Goal: Task Accomplishment & Management: Manage account settings

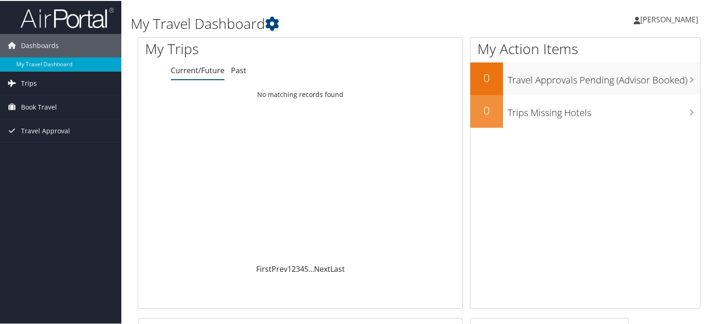
click at [28, 83] on span "Trips" at bounding box center [29, 82] width 16 height 23
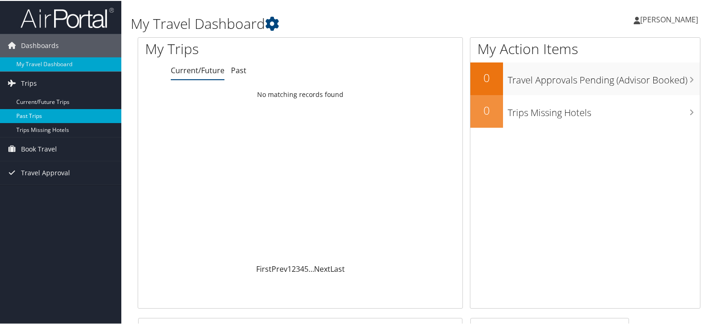
click at [27, 115] on link "Past Trips" at bounding box center [60, 115] width 121 height 14
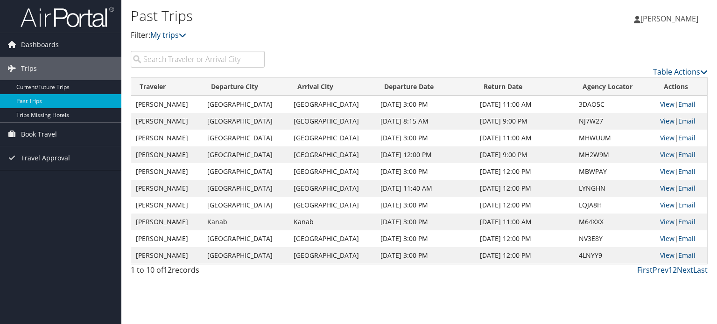
click at [661, 17] on span "[PERSON_NAME]" at bounding box center [669, 19] width 58 height 10
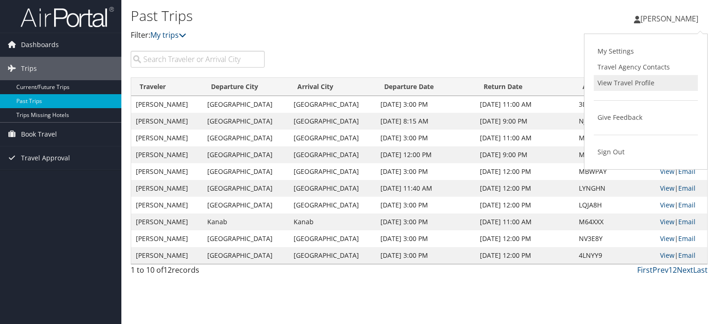
click at [635, 83] on link "View Travel Profile" at bounding box center [645, 83] width 104 height 16
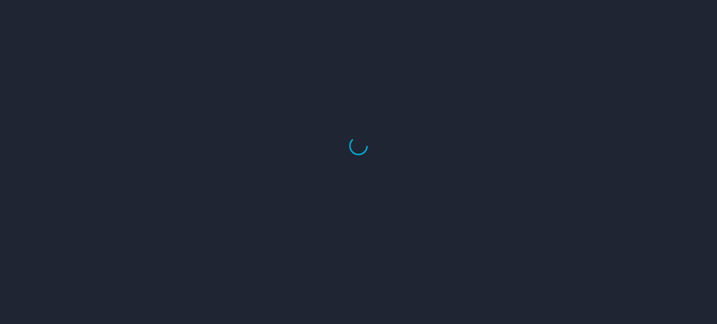
select select "US"
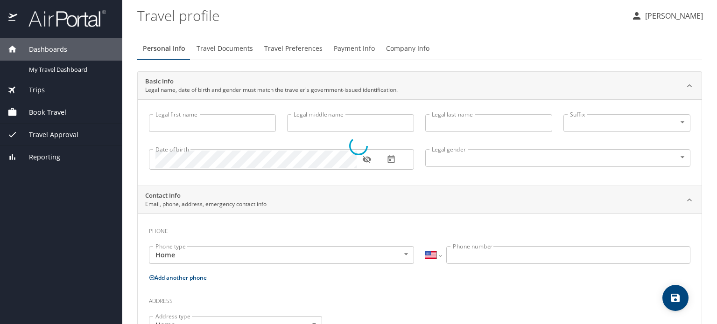
type input "[PERSON_NAME]"
type input "[DEMOGRAPHIC_DATA]"
type input "[PERSON_NAME]"
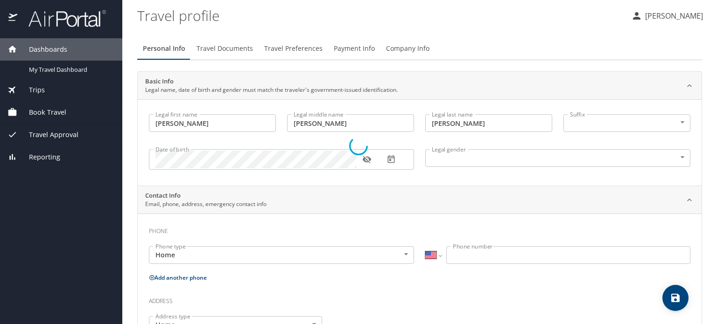
type input "[PERSON_NAME]"
select select "HR"
type input "3845427"
select select "AT"
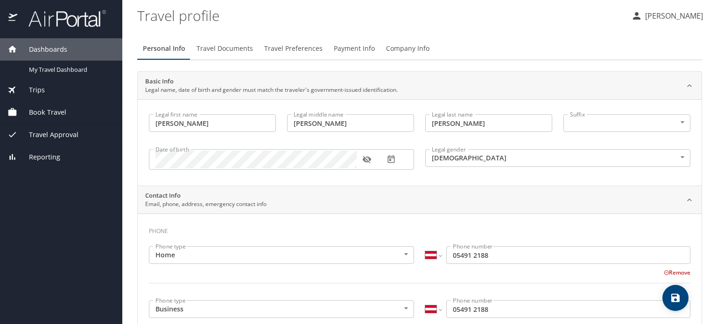
select select "US"
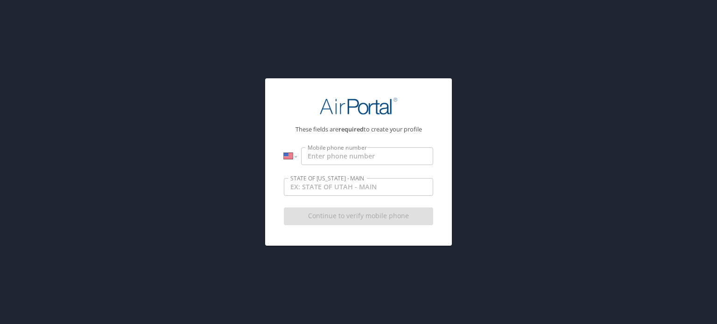
click at [346, 159] on input "Mobile phone number" at bounding box center [367, 156] width 132 height 18
type input "[PHONE_NUMBER]"
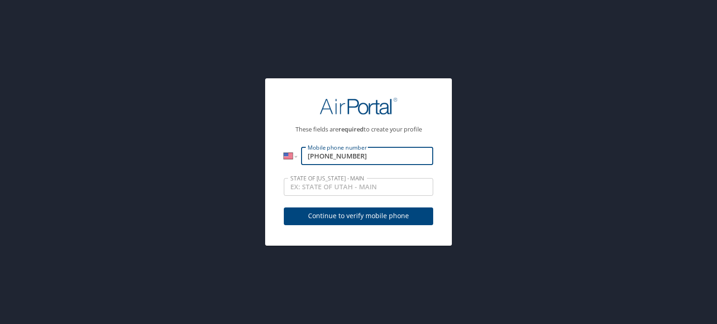
click at [340, 217] on span "Continue to verify mobile phone" at bounding box center [358, 216] width 134 height 12
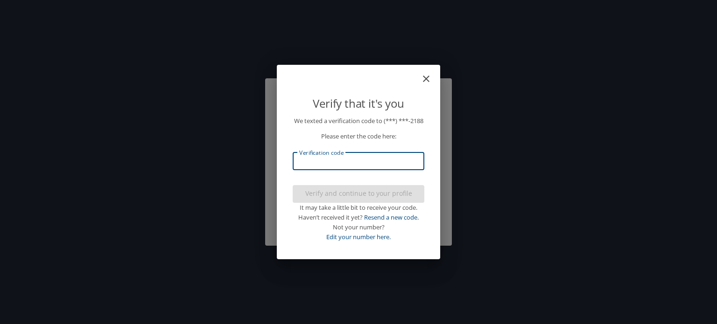
click at [325, 165] on input "Verification code" at bounding box center [358, 162] width 132 height 18
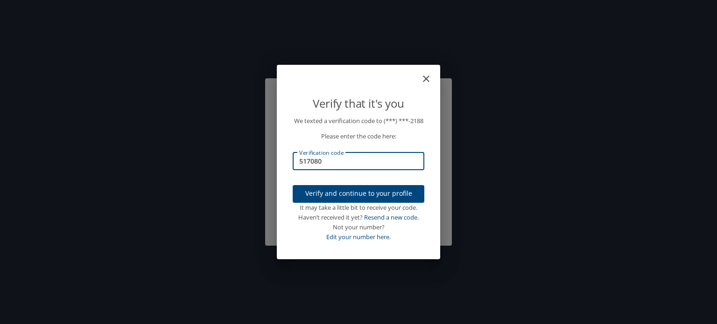
type input "517080"
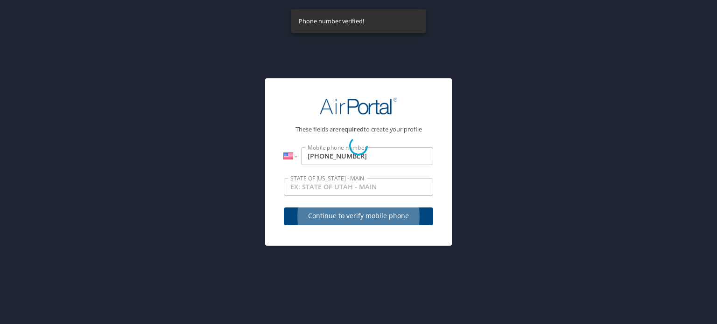
select select "US"
select select "AT"
select select "HR"
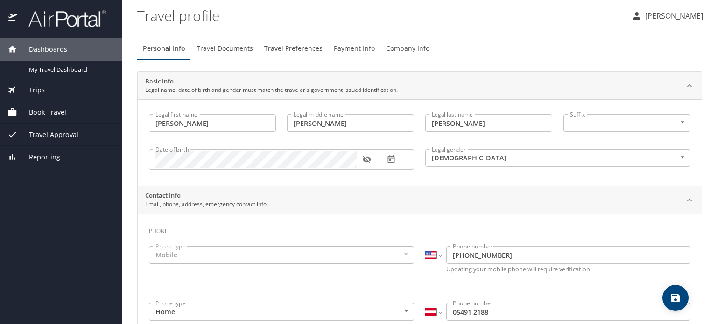
click at [234, 46] on span "Travel Documents" at bounding box center [224, 49] width 56 height 12
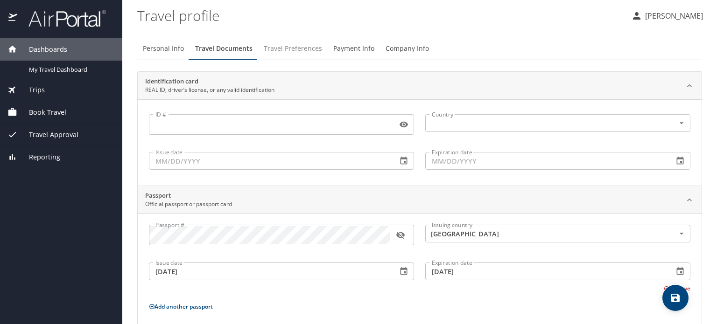
click at [301, 49] on span "Travel Preferences" at bounding box center [293, 49] width 58 height 12
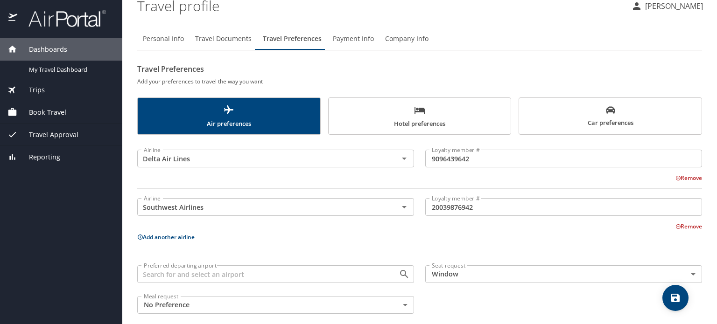
scroll to position [19, 0]
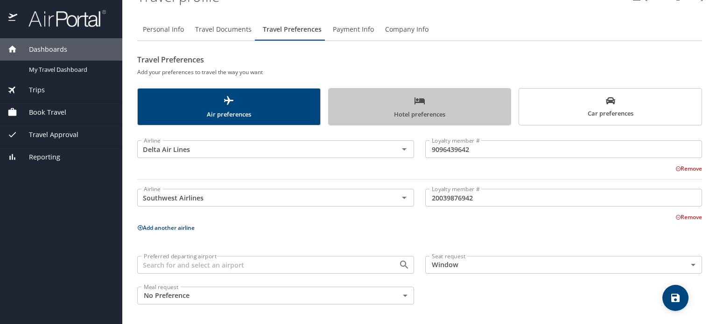
click at [424, 103] on span "Hotel preferences" at bounding box center [419, 107] width 171 height 25
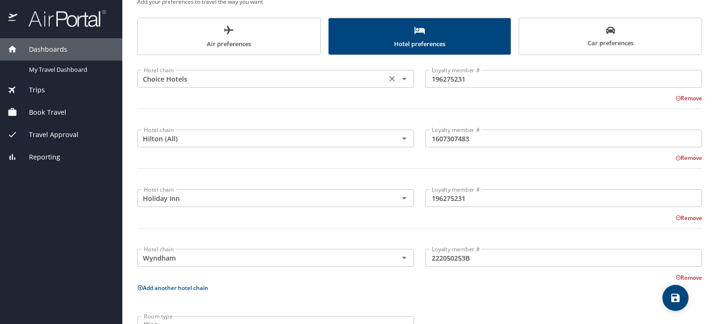
scroll to position [93, 0]
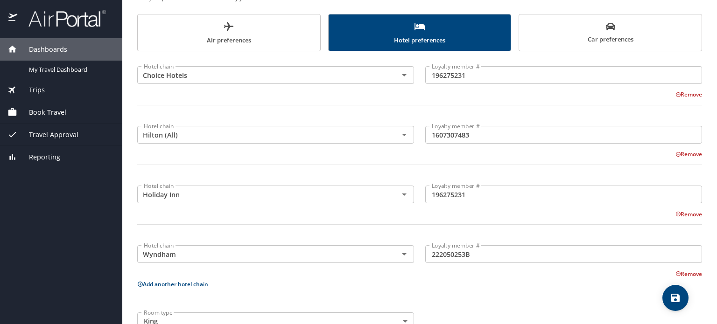
click at [167, 283] on button "Add another hotel chain" at bounding box center [172, 284] width 71 height 8
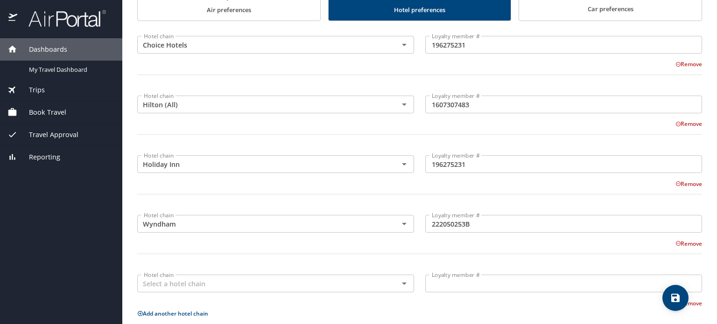
scroll to position [140, 0]
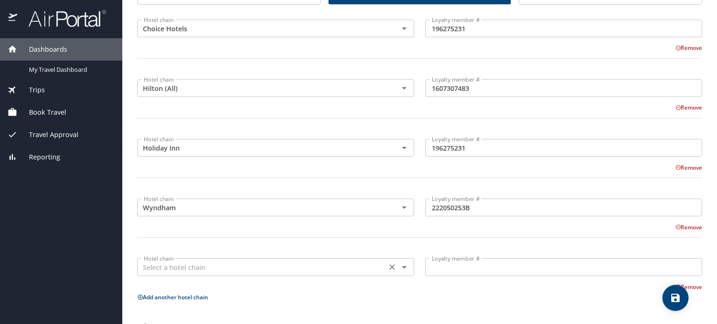
click at [216, 265] on input "text" at bounding box center [262, 267] width 244 height 12
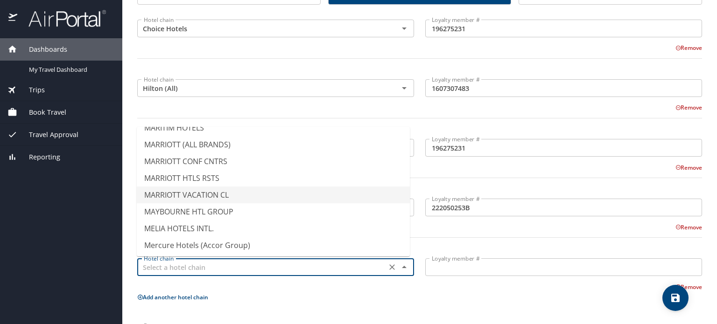
scroll to position [3172, 0]
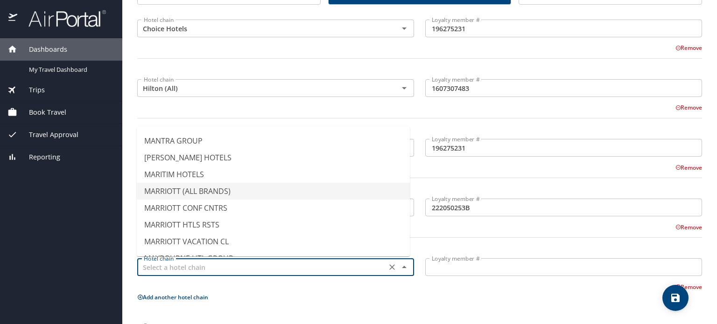
click at [226, 194] on li "MARRIOTT (ALL BRANDS)" at bounding box center [273, 191] width 273 height 17
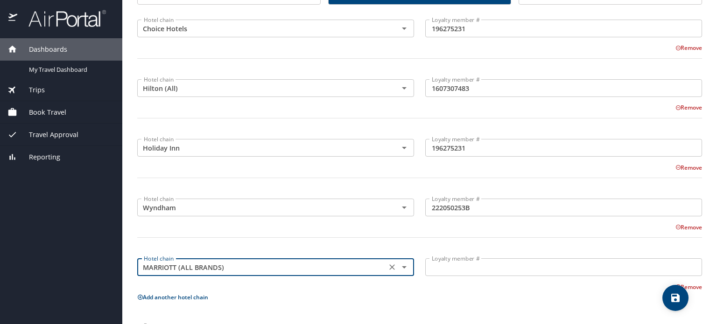
type input "MARRIOTT (ALL BRANDS)"
click at [450, 271] on input "Loyalty member #" at bounding box center [563, 267] width 277 height 18
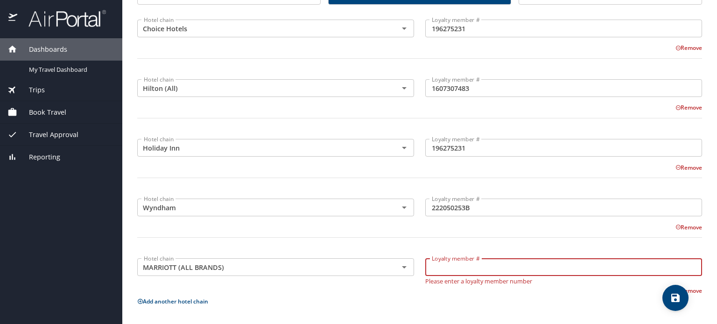
paste input "9040104"
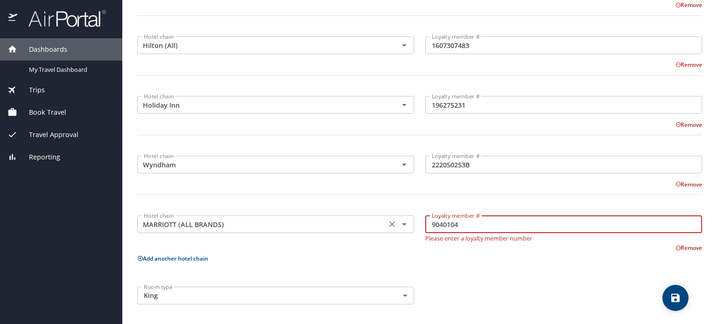
scroll to position [0, 0]
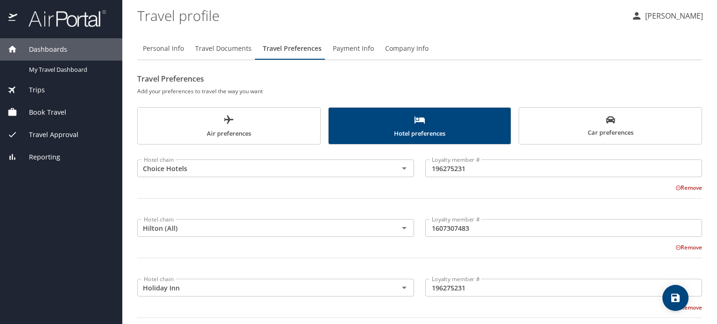
type input "9040104"
click at [348, 46] on span "Payment Info" at bounding box center [353, 49] width 41 height 12
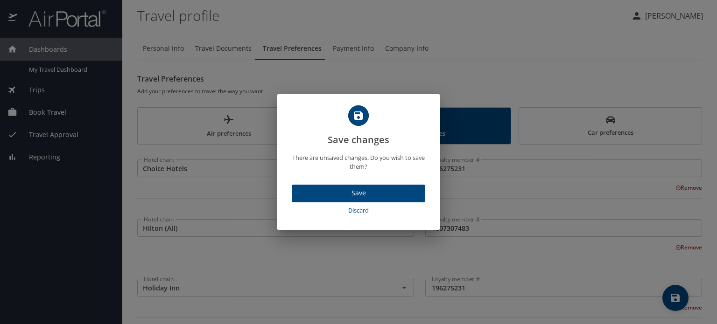
click at [359, 192] on span "Save" at bounding box center [358, 194] width 118 height 12
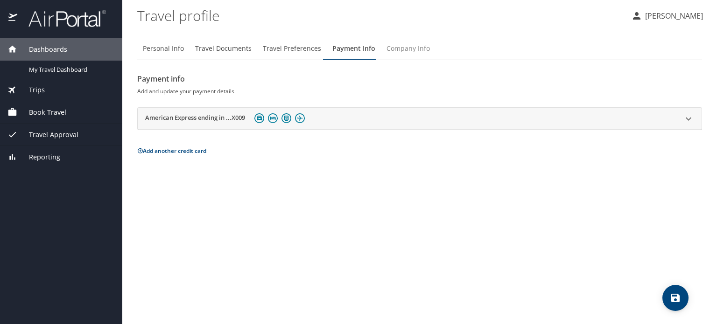
click at [417, 41] on button "Company Info" at bounding box center [408, 48] width 55 height 22
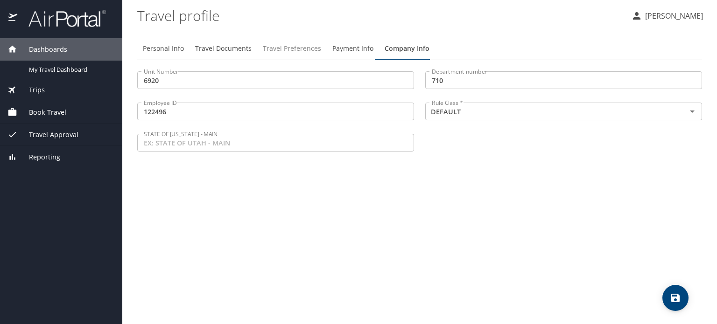
click at [292, 46] on span "Travel Preferences" at bounding box center [292, 49] width 58 height 12
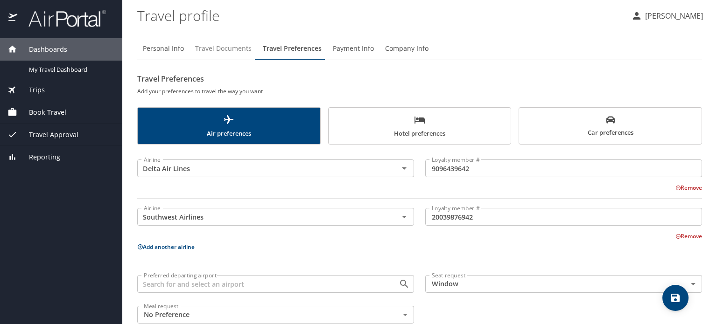
click at [231, 52] on span "Travel Documents" at bounding box center [223, 49] width 56 height 12
